Goal: Task Accomplishment & Management: Use online tool/utility

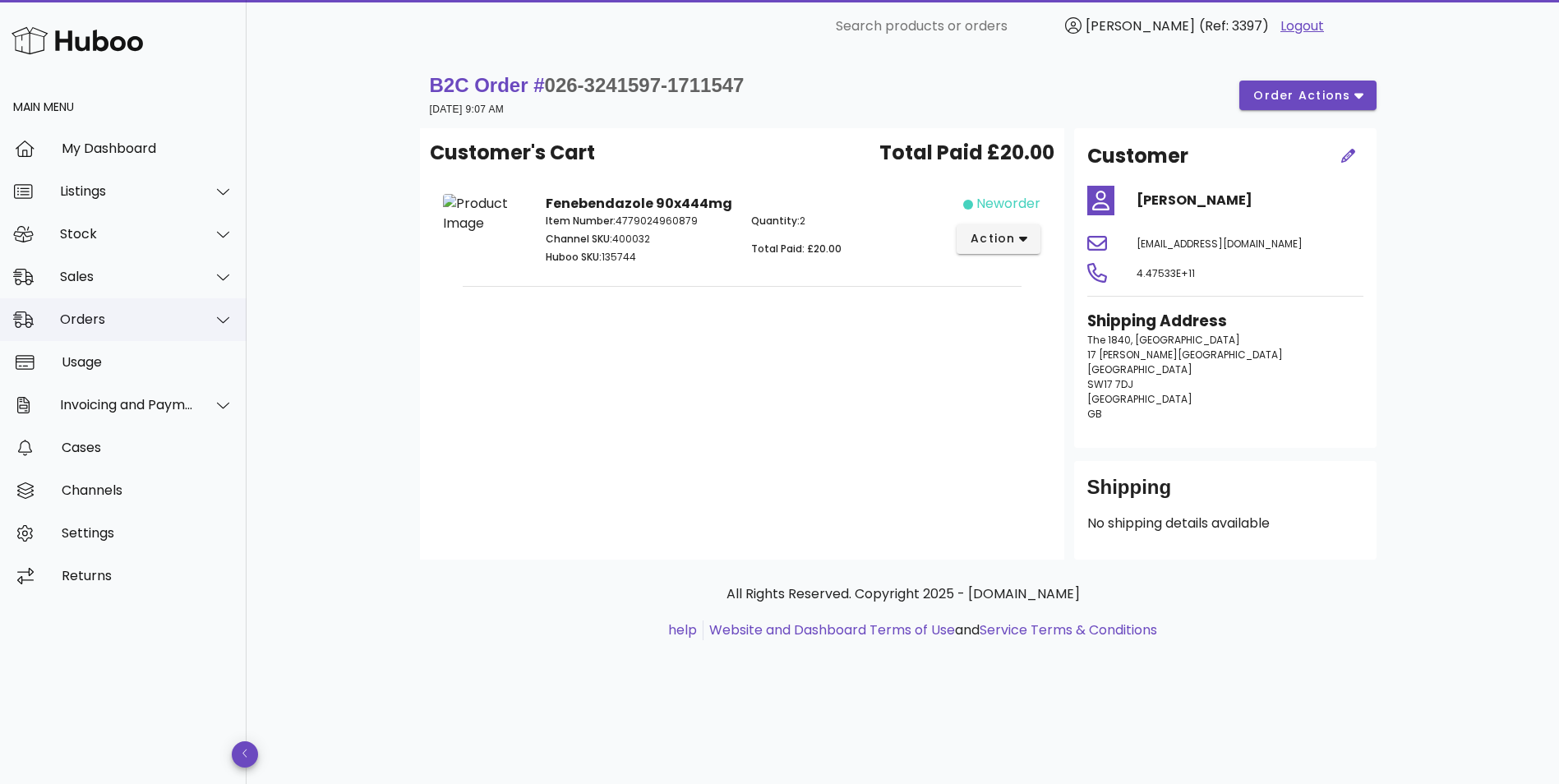
drag, startPoint x: 0, startPoint y: 0, endPoint x: 99, endPoint y: 320, distance: 335.0
click at [99, 320] on div "Orders" at bounding box center [127, 319] width 134 height 15
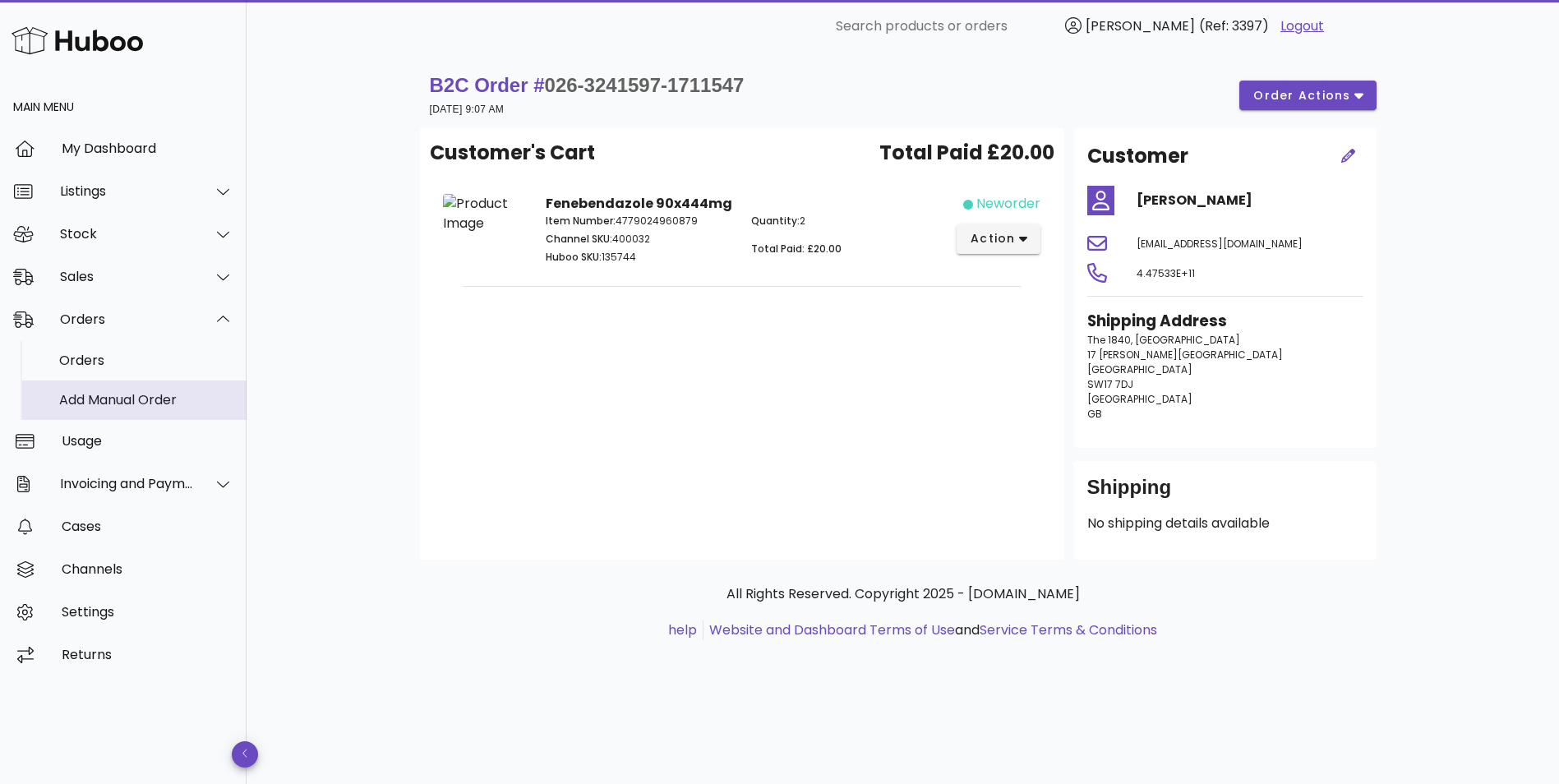
click at [100, 392] on div "Add Manual Order" at bounding box center [146, 400] width 174 height 15
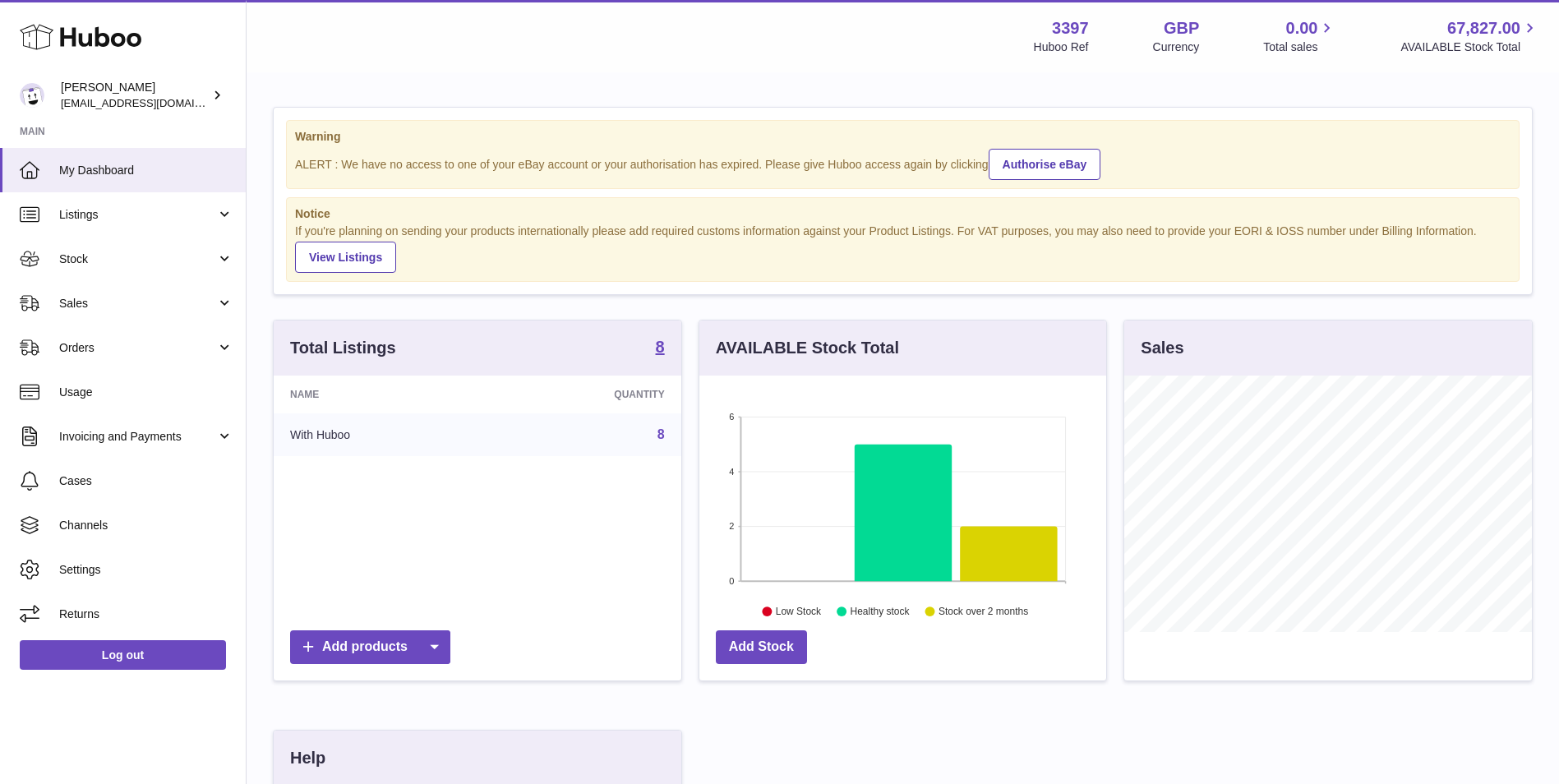
scroll to position [256, 407]
click at [78, 353] on span "Orders" at bounding box center [138, 348] width 157 height 15
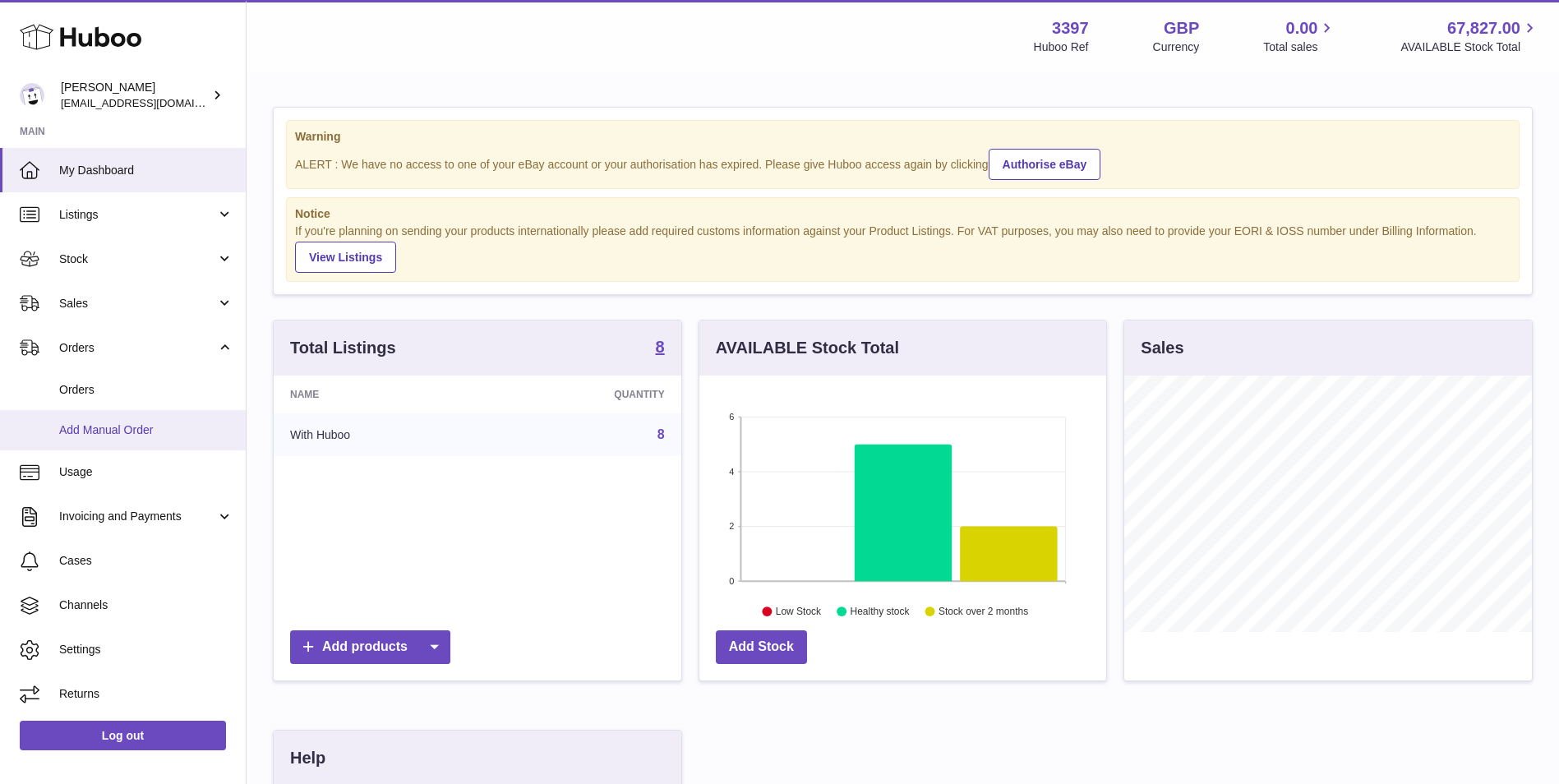
click at [89, 434] on span "Add Manual Order" at bounding box center [146, 430] width 174 height 15
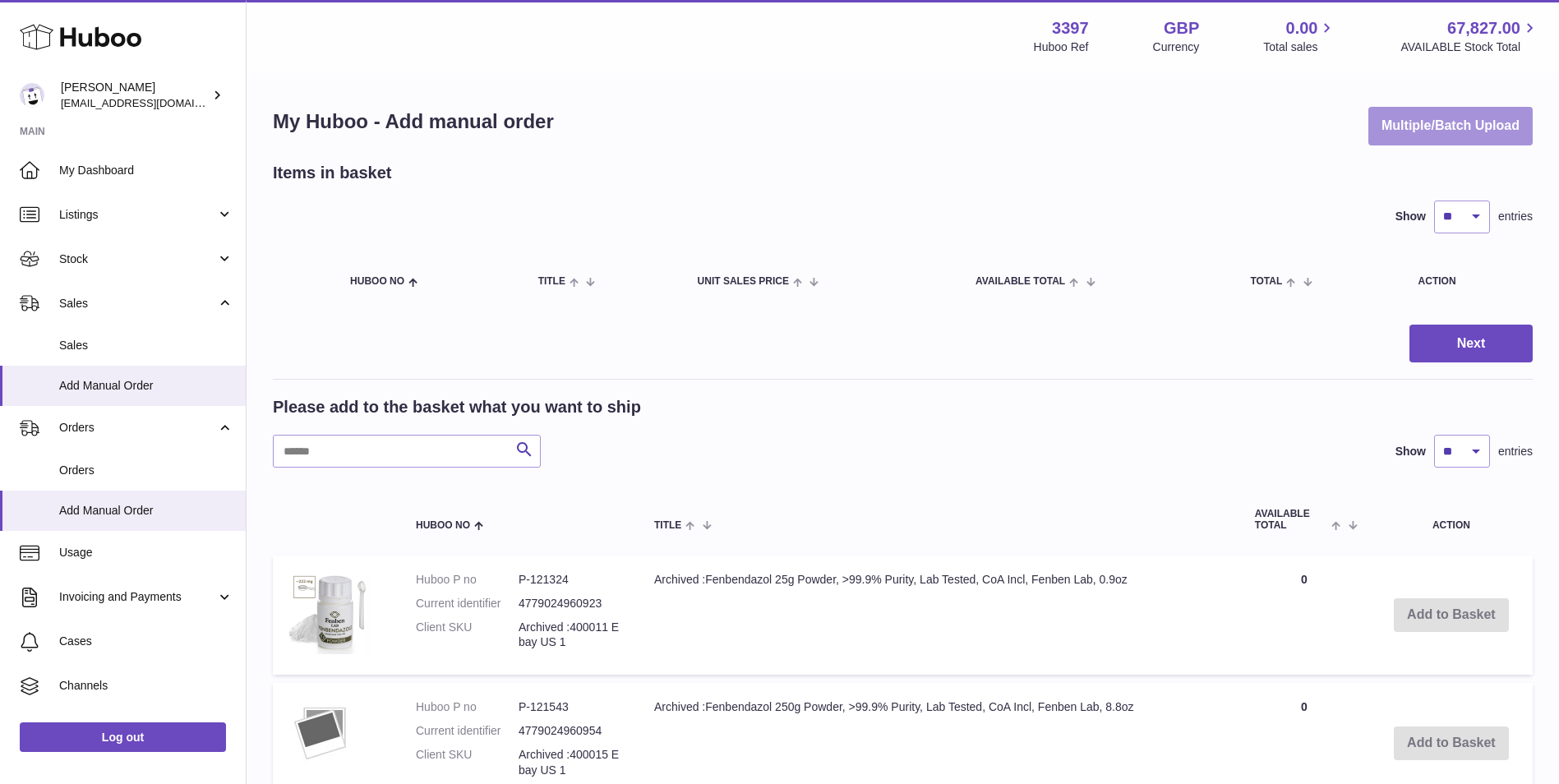
click at [1417, 131] on button "Multiple/Batch Upload" at bounding box center [1451, 126] width 164 height 39
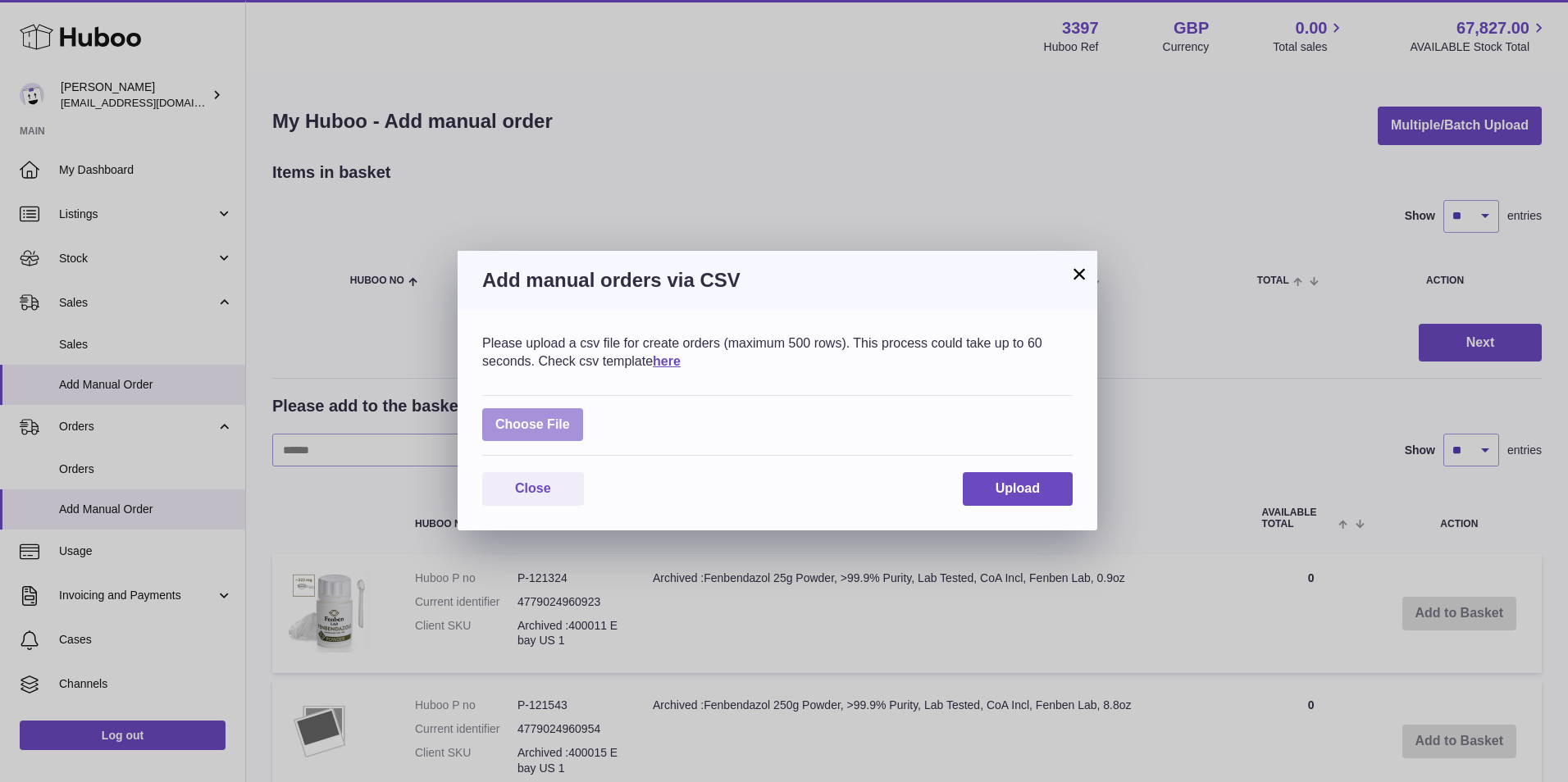
click at [556, 418] on label at bounding box center [533, 425] width 101 height 34
click at [570, 418] on input "file" at bounding box center [570, 417] width 1 height 1
type input "**********"
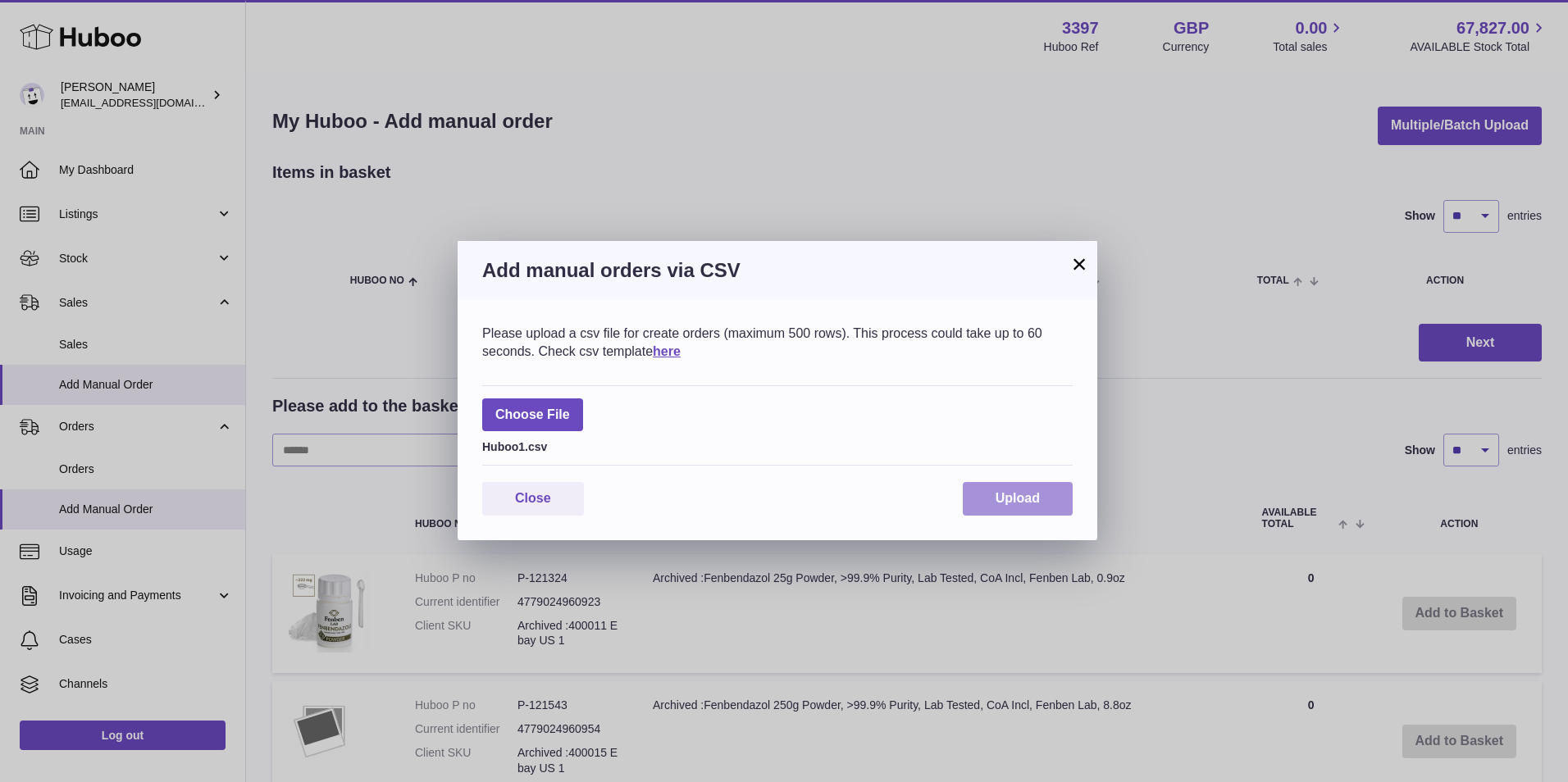
click at [1031, 489] on button "Upload" at bounding box center [1018, 499] width 110 height 34
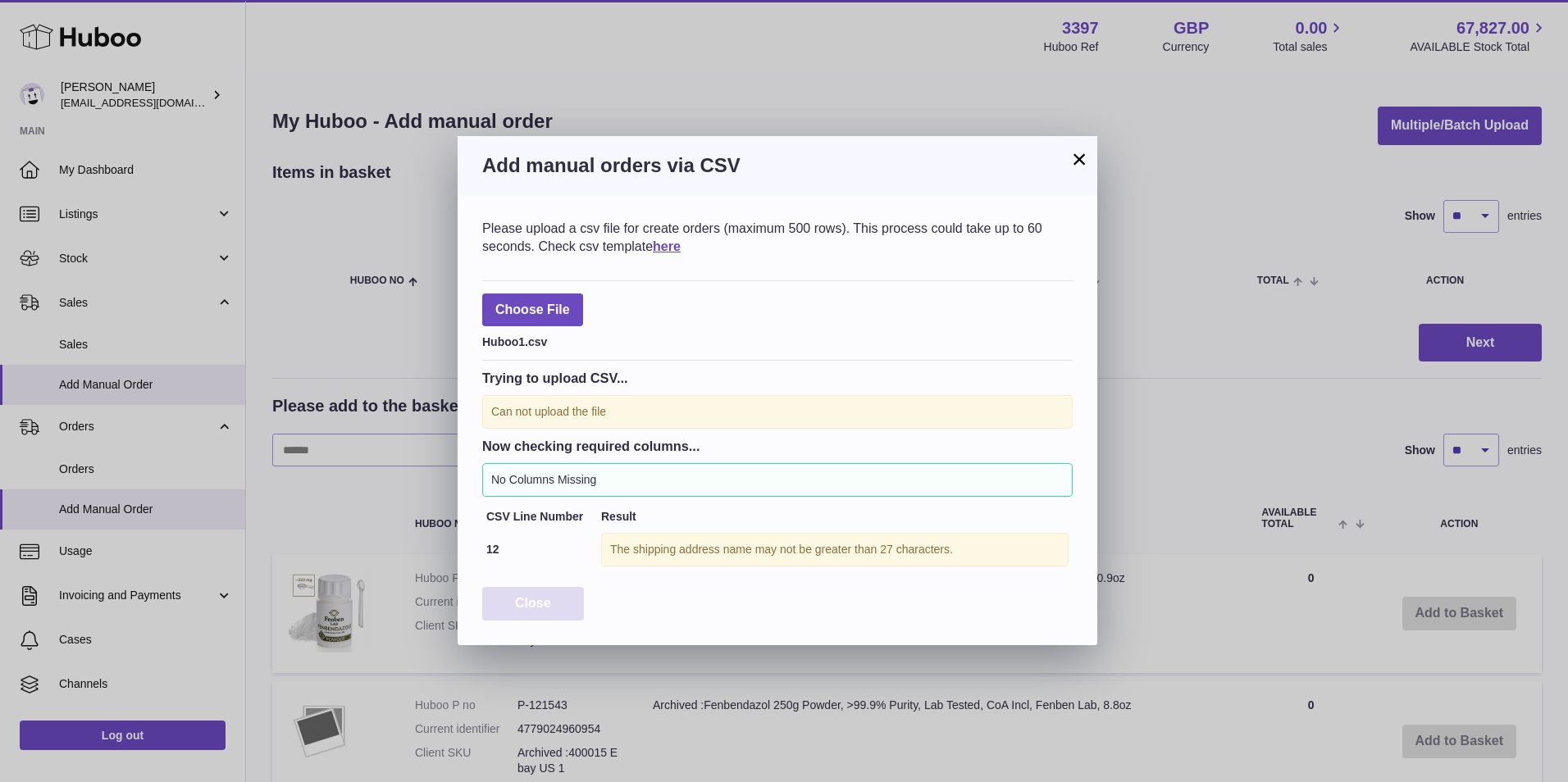
click at [526, 608] on span "Close" at bounding box center [533, 602] width 36 height 14
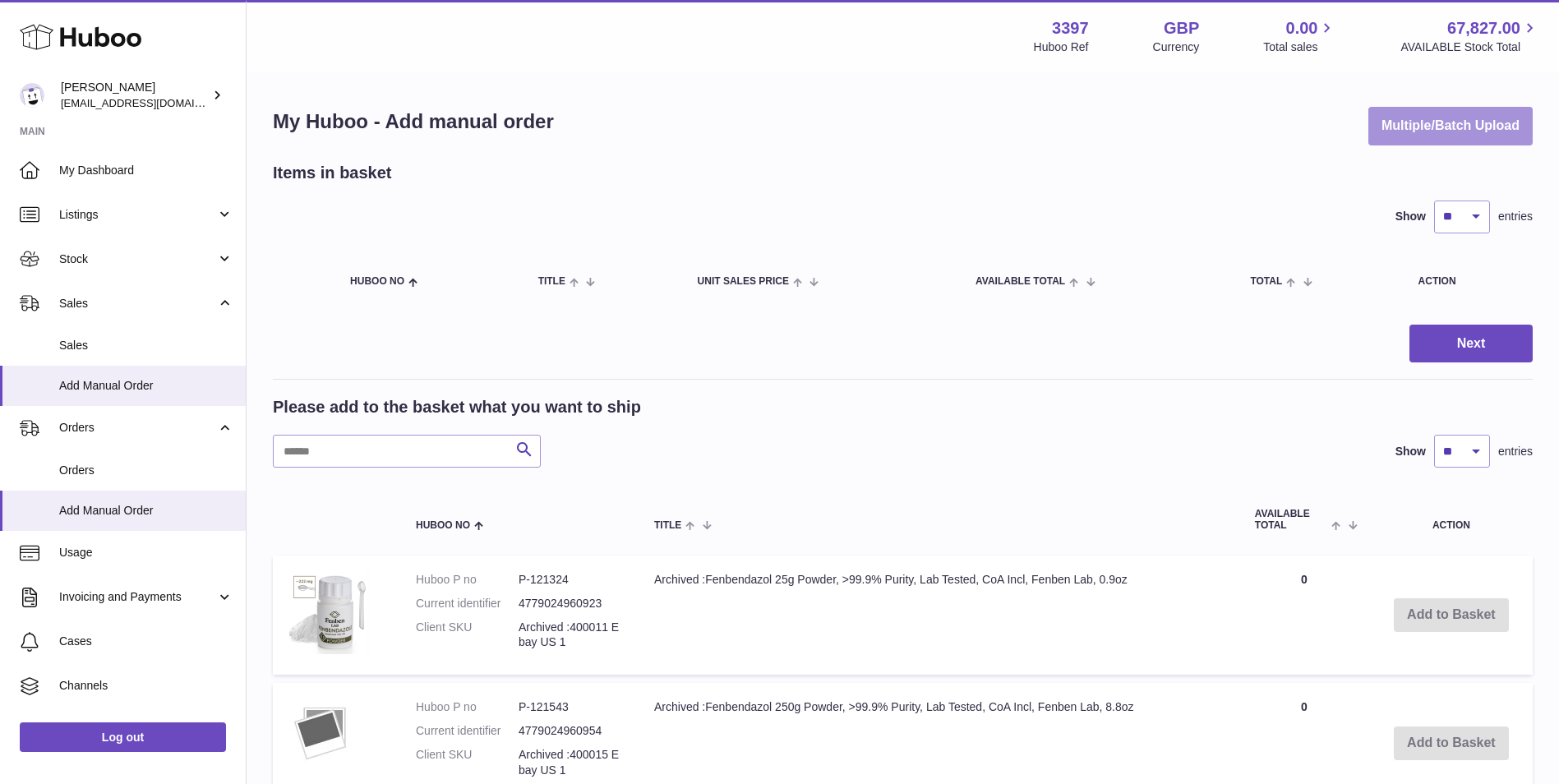
click at [1428, 129] on button "Multiple/Batch Upload" at bounding box center [1451, 126] width 164 height 39
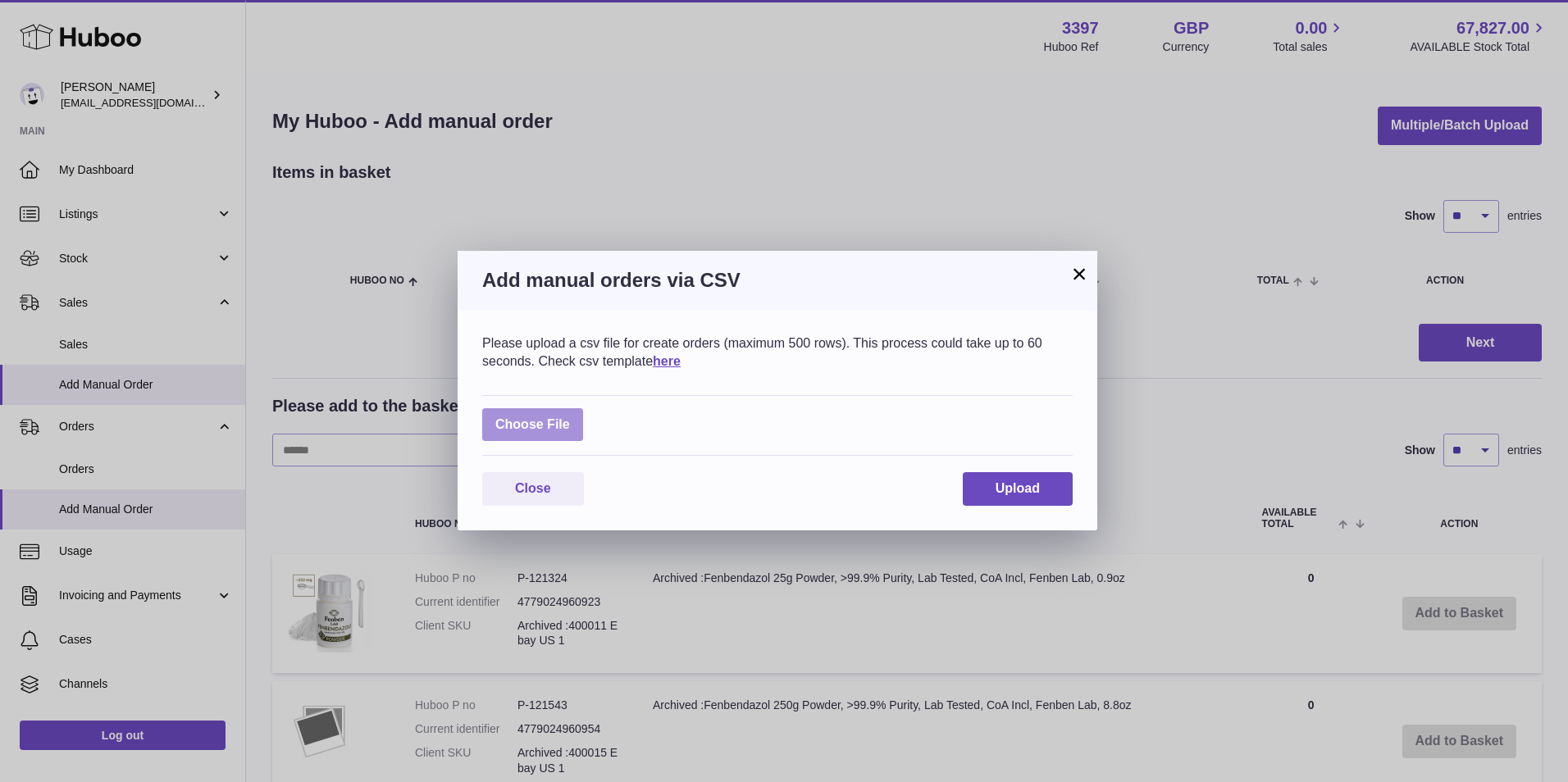
click at [533, 428] on label at bounding box center [533, 425] width 101 height 34
click at [570, 418] on input "file" at bounding box center [570, 417] width 1 height 1
type input "**********"
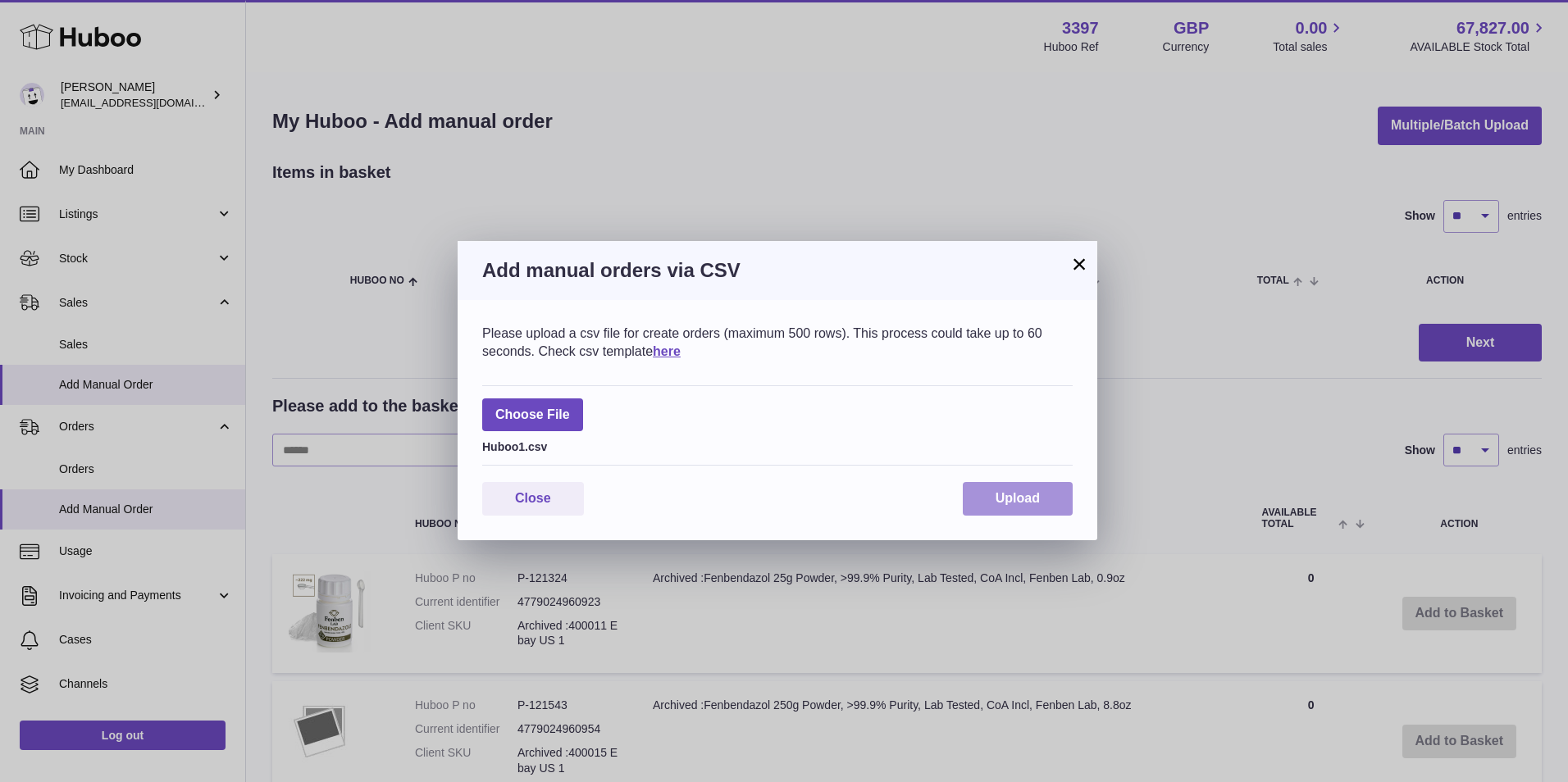
click at [996, 486] on button "Upload" at bounding box center [1018, 499] width 110 height 34
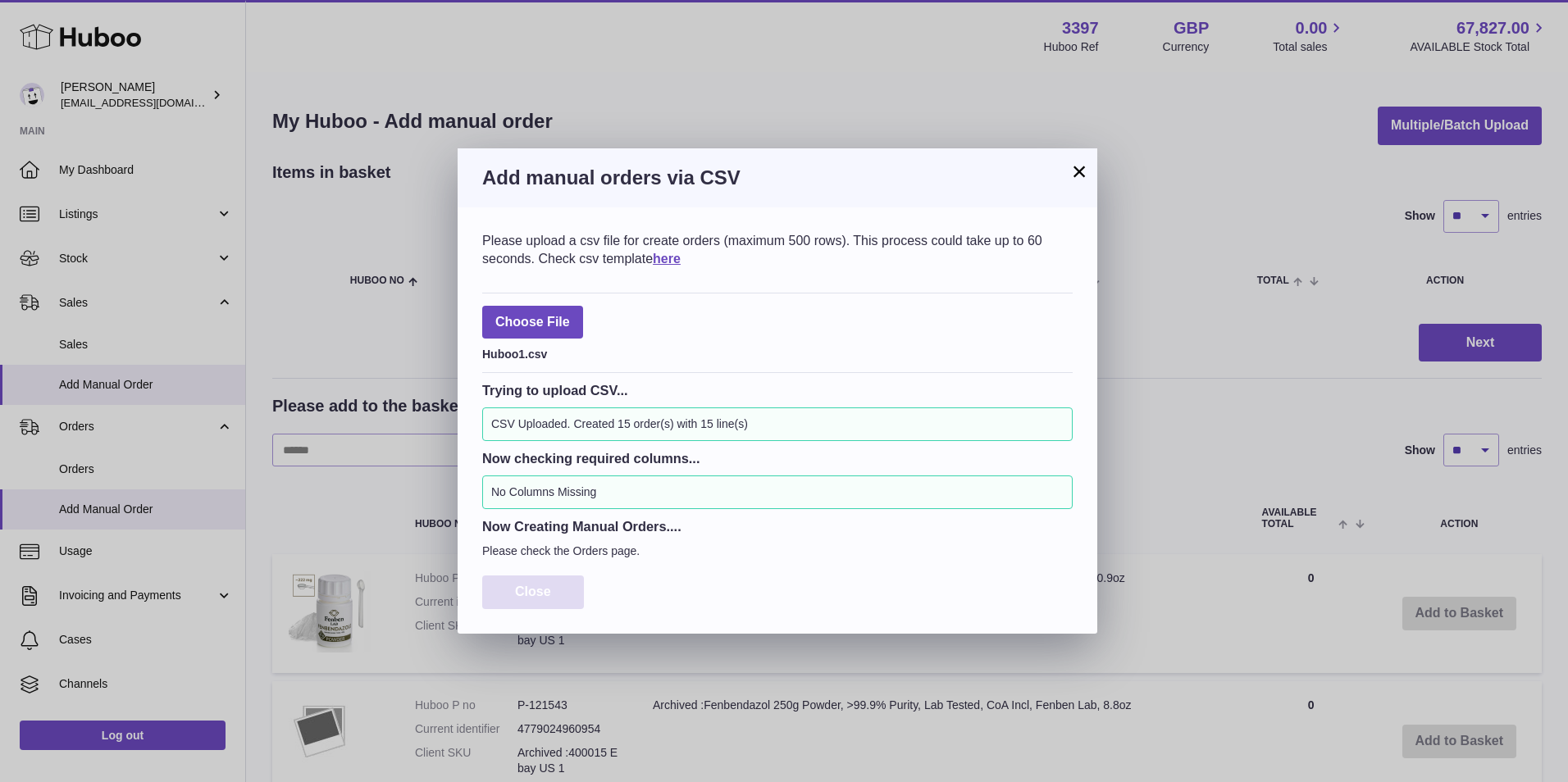
click at [539, 586] on span "Close" at bounding box center [533, 591] width 36 height 14
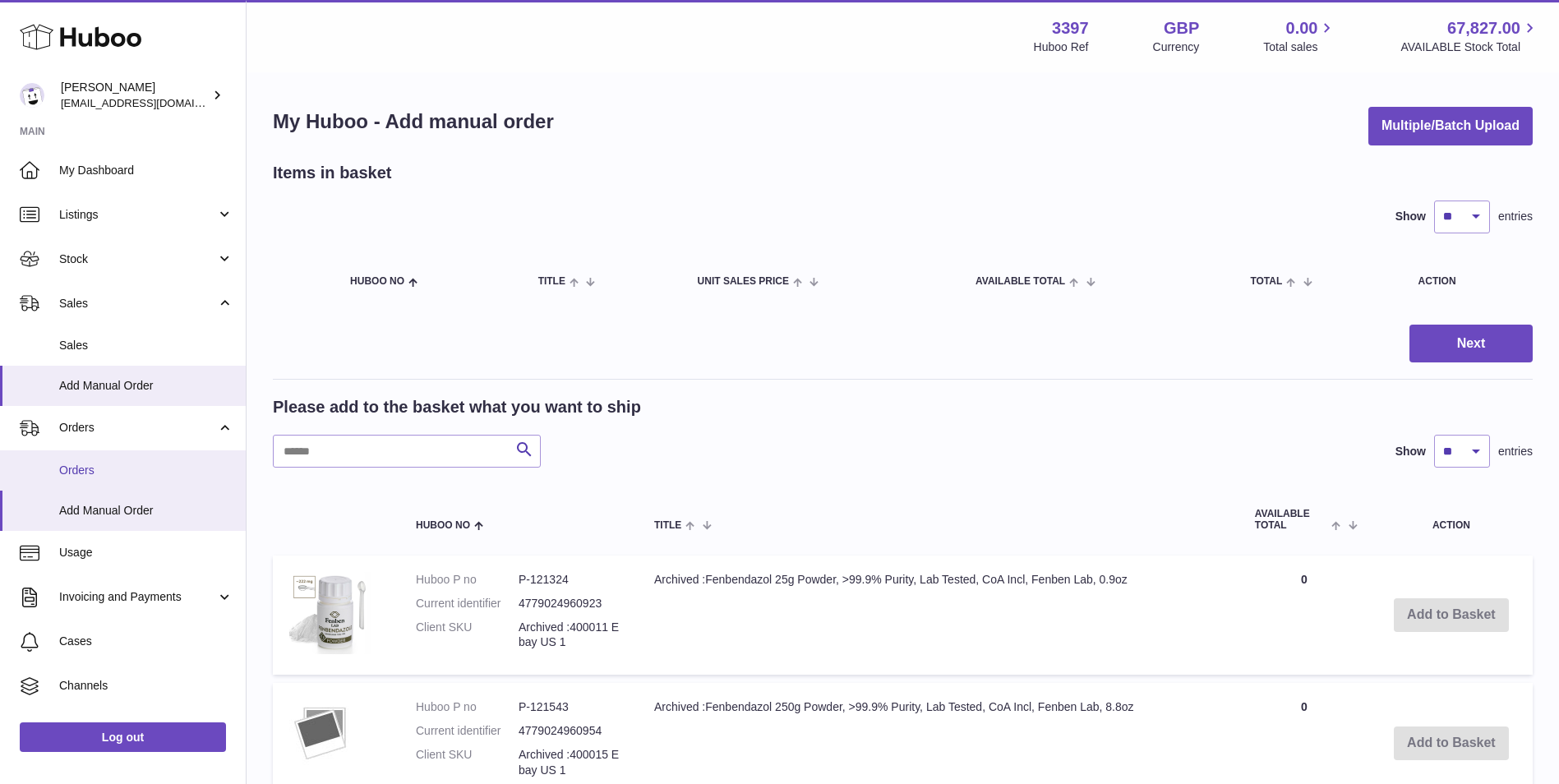
click at [81, 460] on link "Orders" at bounding box center [123, 471] width 246 height 41
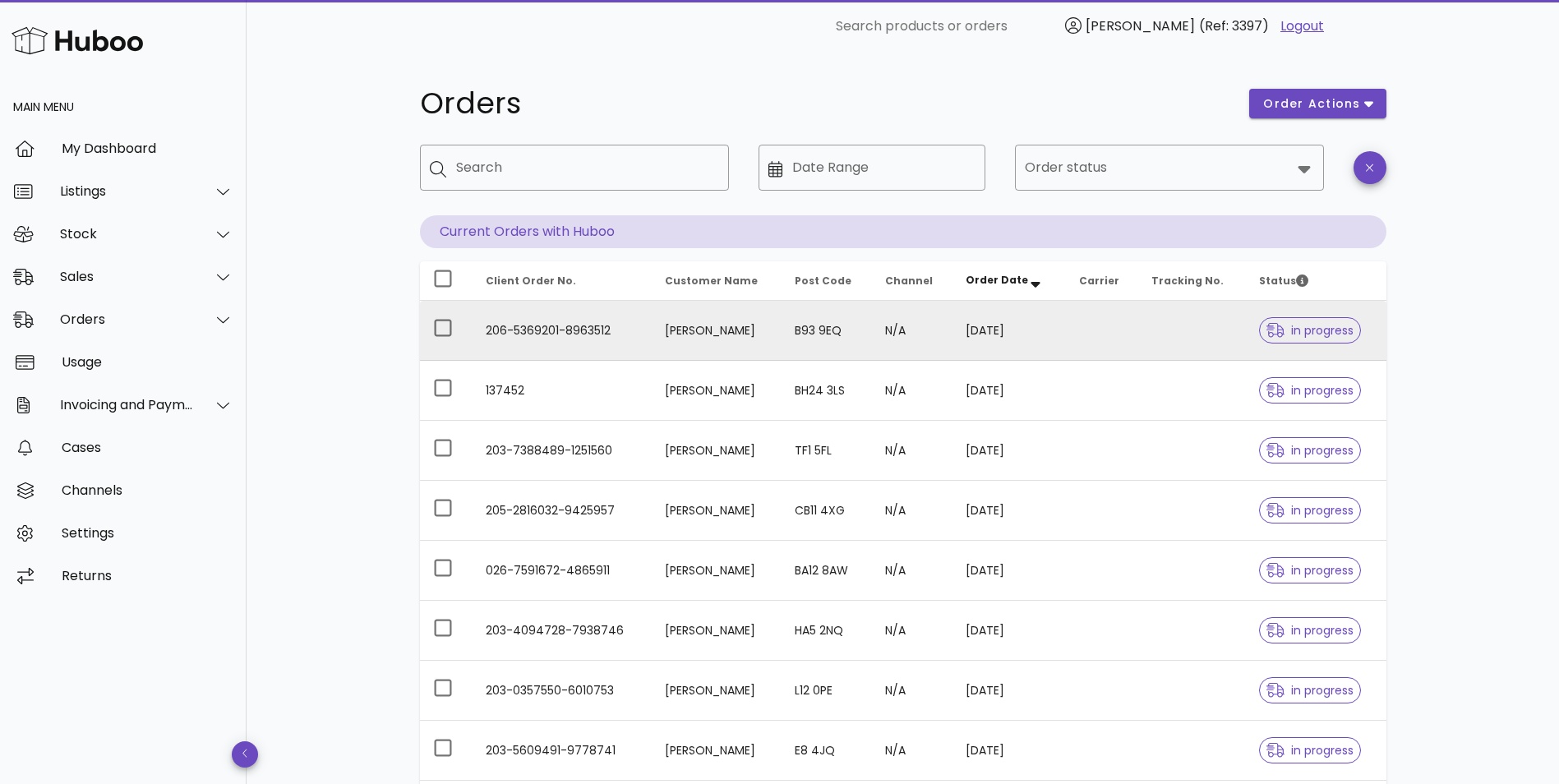
click at [612, 330] on td "206-5369201-8963512" at bounding box center [563, 331] width 179 height 60
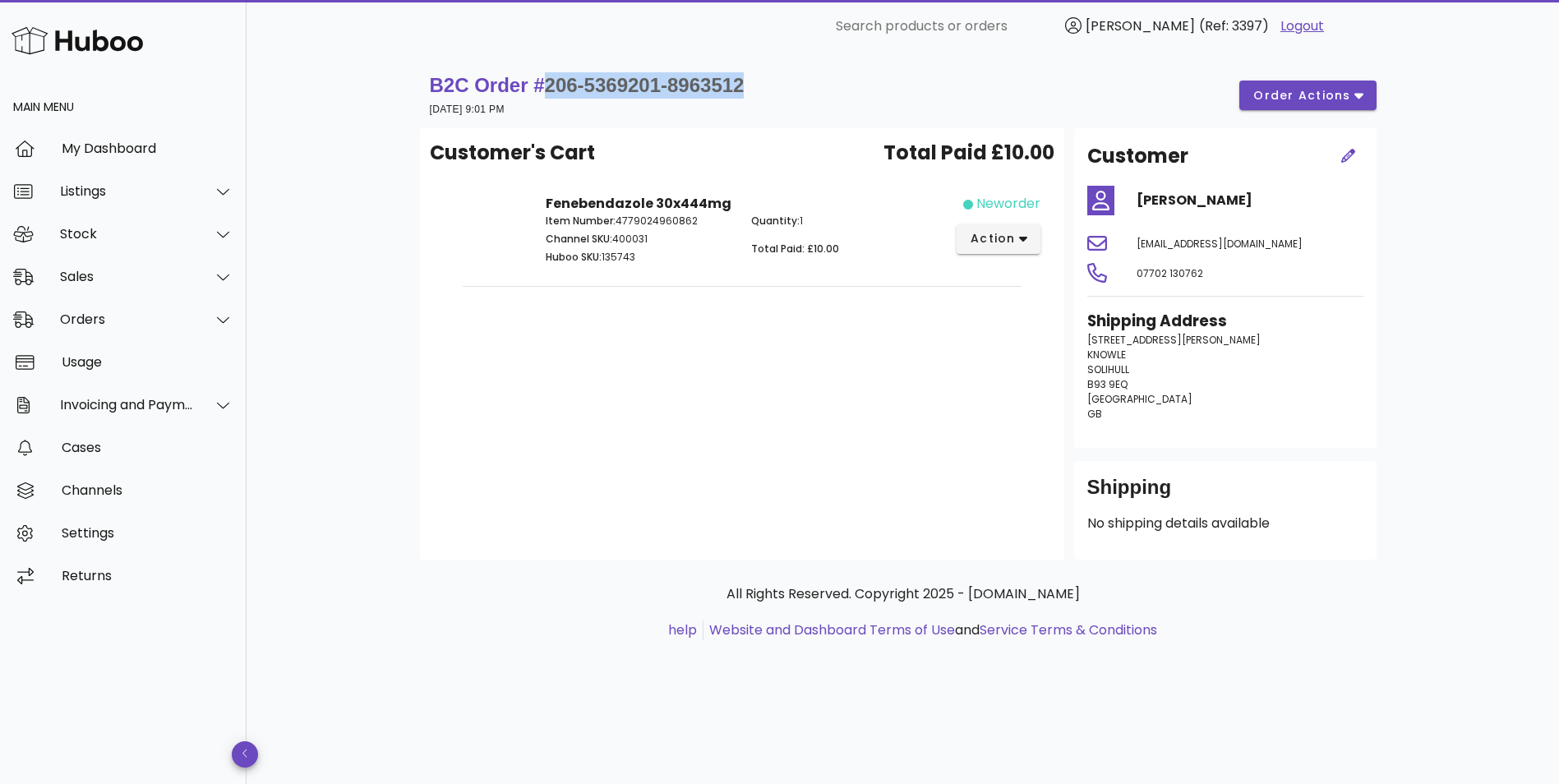
drag, startPoint x: 768, startPoint y: 74, endPoint x: 543, endPoint y: 77, distance: 225.0
click at [543, 77] on div "B2C Order # 206-5369201-8963512 17 August 2025 at 9:01 PM order actions" at bounding box center [903, 96] width 947 height 46
copy span "206-5369201-8963512"
